Goal: Information Seeking & Learning: Learn about a topic

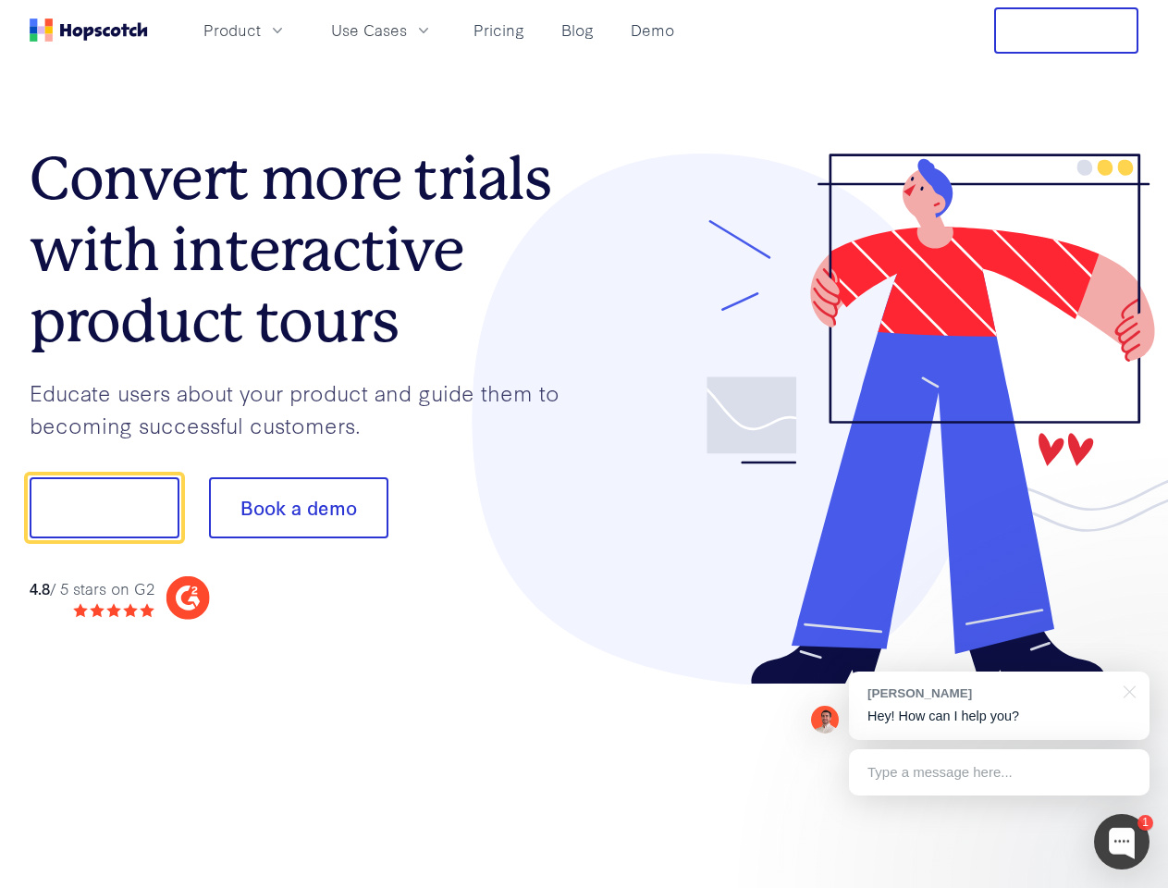
click at [585, 444] on div at bounding box center [862, 420] width 555 height 532
click at [261, 30] on span "Product" at bounding box center [232, 30] width 57 height 23
click at [407, 30] on span "Use Cases" at bounding box center [369, 30] width 76 height 23
click at [1067, 31] on button "Free Trial" at bounding box center [1067, 30] width 144 height 46
click at [104, 508] on button "Show me!" at bounding box center [105, 507] width 150 height 61
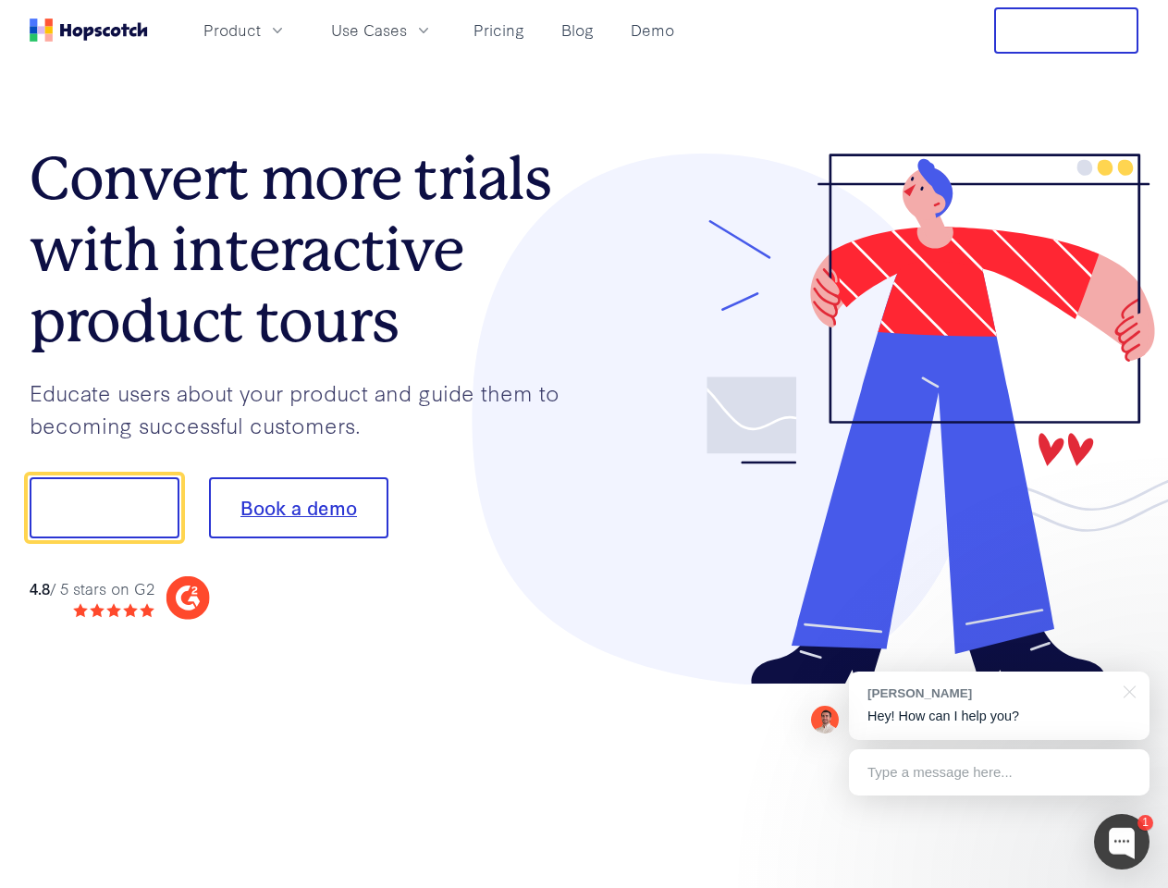
click at [298, 508] on button "Book a demo" at bounding box center [298, 507] width 179 height 61
click at [1122, 842] on div at bounding box center [1122, 842] width 56 height 56
click at [999, 887] on div "1 [PERSON_NAME] Hey! How can I help you? Type a message here... Free live chat …" at bounding box center [584, 888] width 1168 height 0
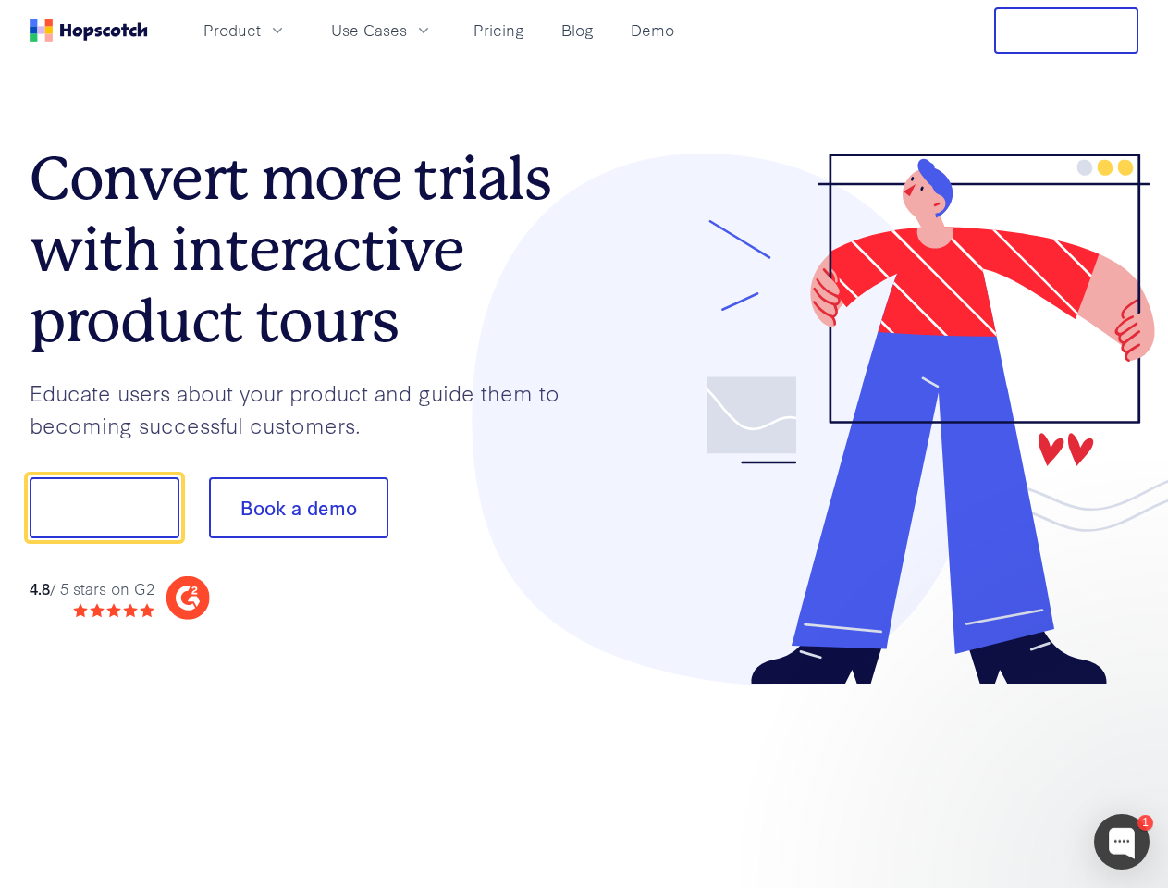
click at [1127, 690] on div at bounding box center [976, 629] width 347 height 369
click at [999, 772] on div at bounding box center [976, 629] width 347 height 369
